Goal: Transaction & Acquisition: Download file/media

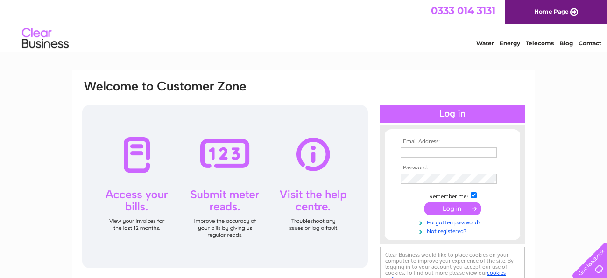
type input "emilycg.ltd@hotmail.com"
click at [453, 209] on input "submit" at bounding box center [452, 208] width 57 height 13
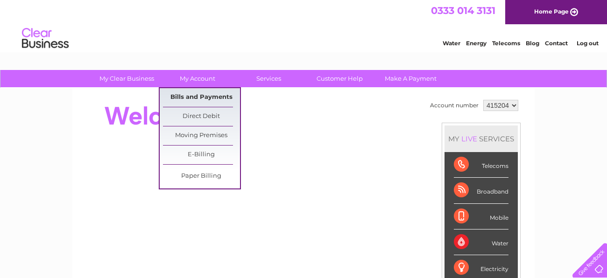
click at [204, 102] on link "Bills and Payments" at bounding box center [201, 97] width 77 height 19
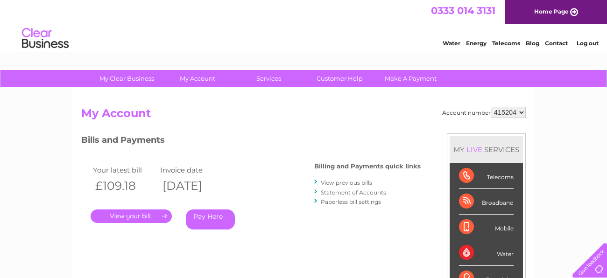
scroll to position [76, 0]
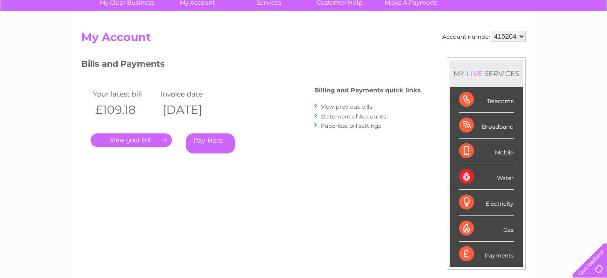
click at [366, 107] on link "View previous bills" at bounding box center [346, 106] width 51 height 7
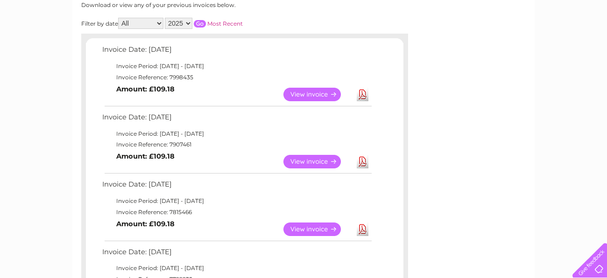
scroll to position [153, 0]
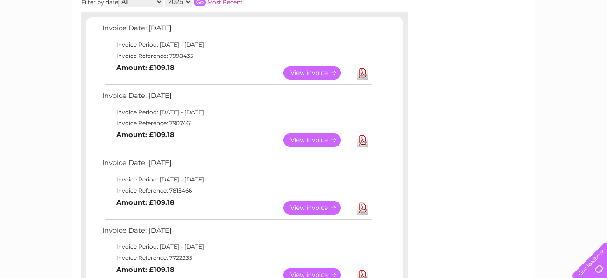
click at [361, 204] on link "Download" at bounding box center [363, 208] width 12 height 14
click at [364, 145] on link "Download" at bounding box center [363, 140] width 12 height 14
click at [364, 70] on link "Download" at bounding box center [363, 73] width 12 height 14
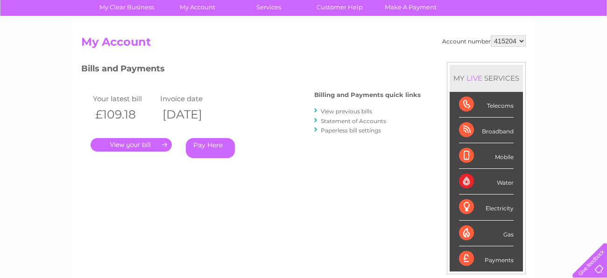
click at [521, 41] on select "415204 911574" at bounding box center [507, 40] width 35 height 11
select select "911574"
click at [493, 35] on select "415204 911574" at bounding box center [507, 40] width 35 height 11
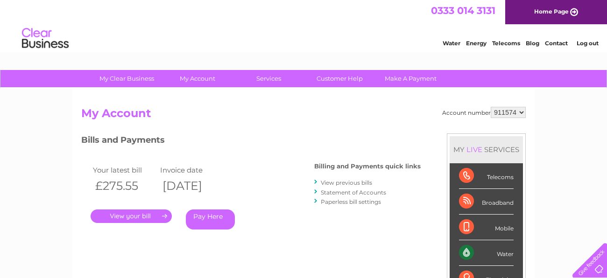
click at [364, 182] on link "View previous bills" at bounding box center [346, 182] width 51 height 7
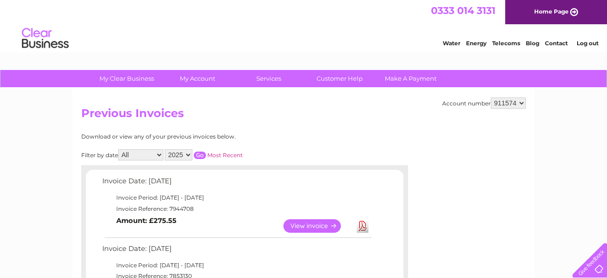
scroll to position [153, 0]
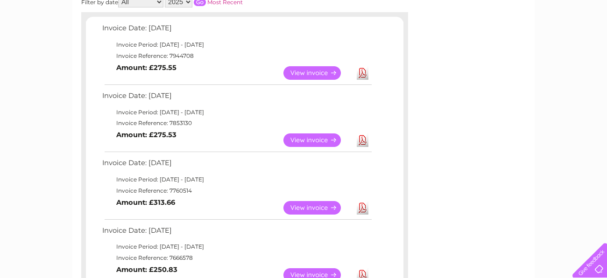
click at [364, 204] on link "Download" at bounding box center [363, 208] width 12 height 14
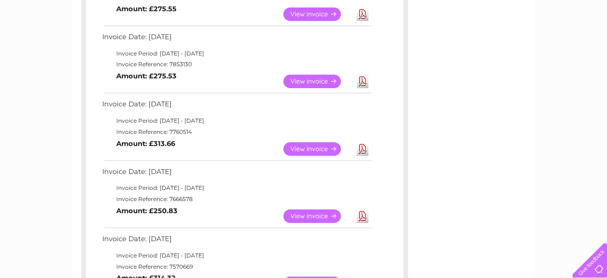
scroll to position [230, 0]
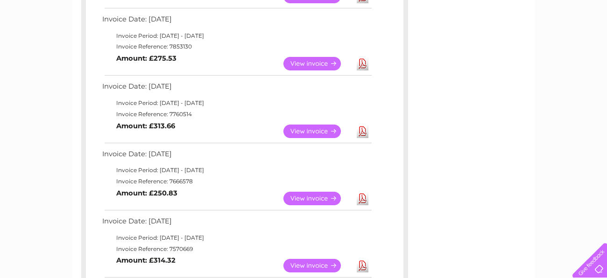
click at [41, 28] on div "My Clear Business Login Details My Details My Preferences Link Account My Accou…" at bounding box center [303, 263] width 607 height 847
click at [362, 133] on link "Download" at bounding box center [363, 132] width 12 height 14
click at [35, 25] on div "My Clear Business Login Details My Details My Preferences Link Account My Accou…" at bounding box center [303, 263] width 607 height 847
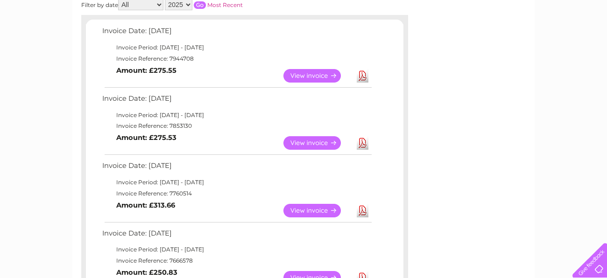
scroll to position [76, 0]
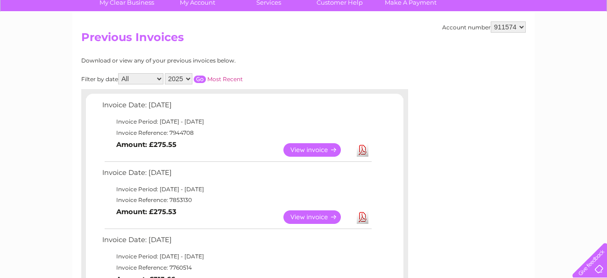
click at [366, 148] on link "Download" at bounding box center [363, 150] width 12 height 14
